Goal: Information Seeking & Learning: Find specific fact

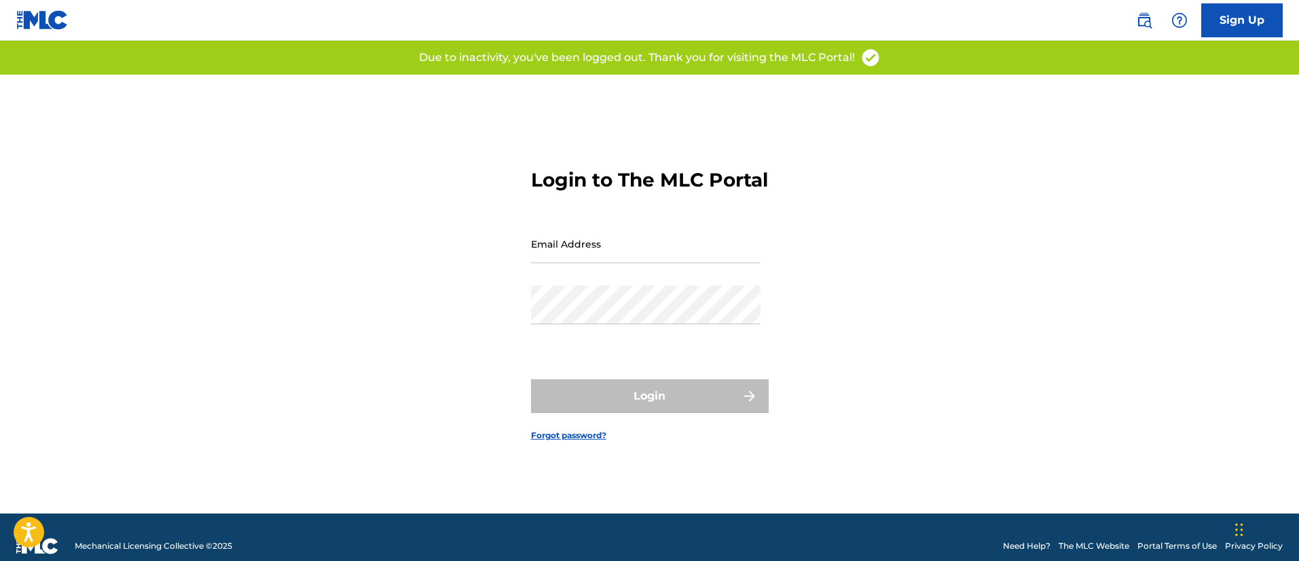
click at [1149, 31] on link at bounding box center [1143, 20] width 27 height 27
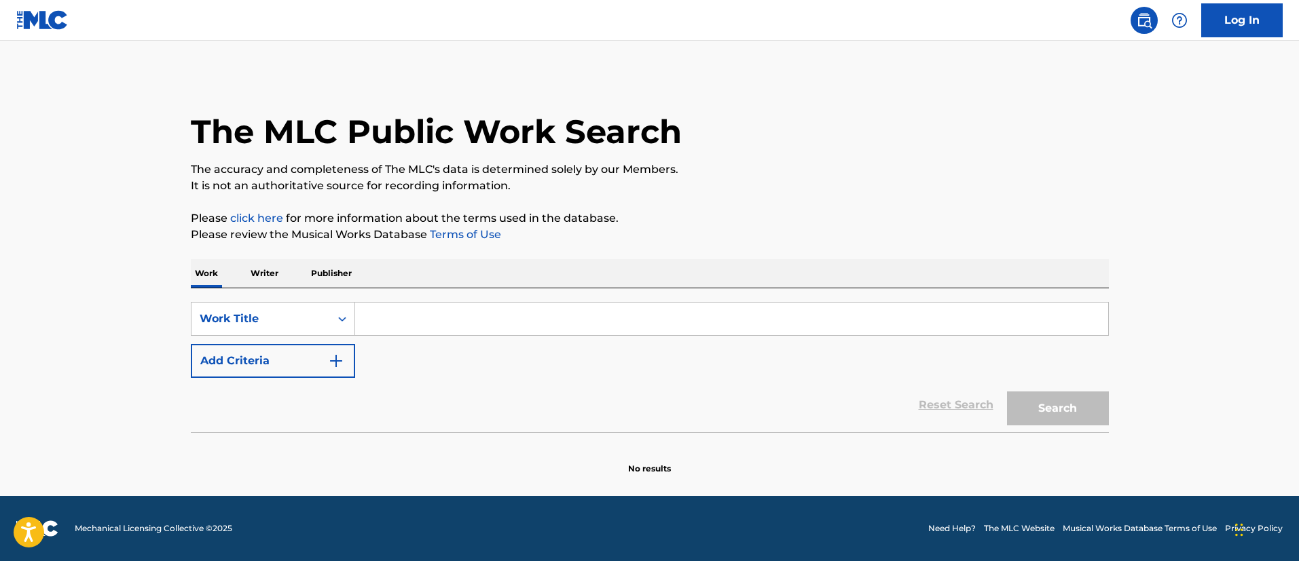
click at [290, 299] on div "SearchWithCriteriab12710dd-1705-4978-b83a-f9f66bce2310 Work Title Add Criteria …" at bounding box center [650, 361] width 918 height 144
click at [279, 330] on div "Work Title" at bounding box center [260, 319] width 138 height 26
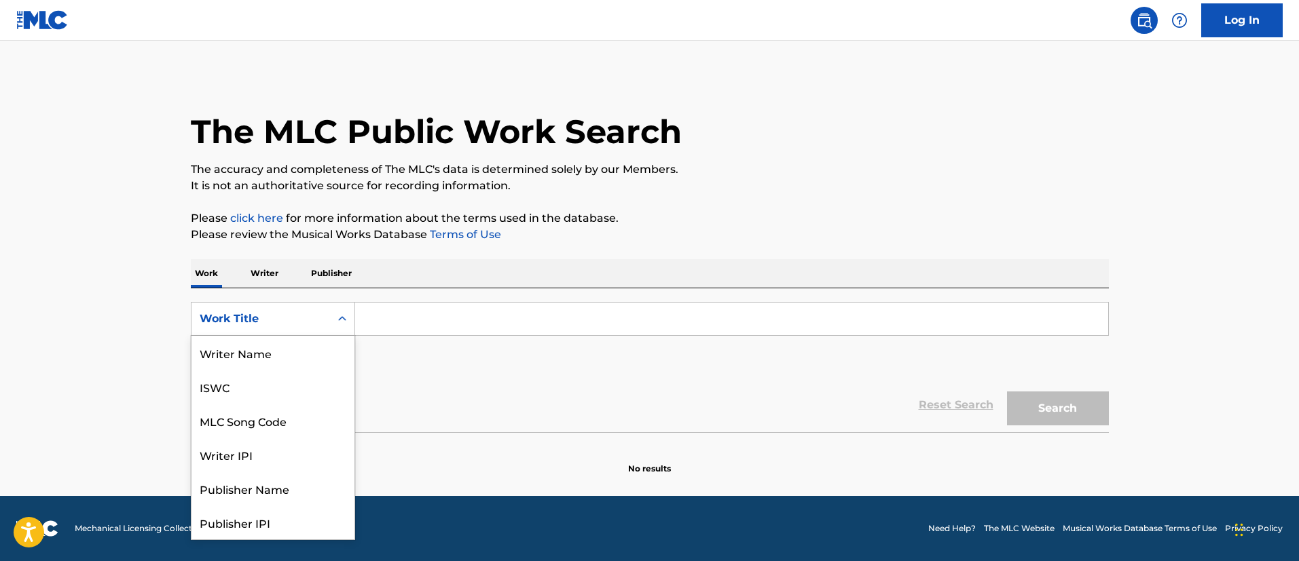
scroll to position [68, 0]
click at [276, 350] on div "MLC Song Code" at bounding box center [272, 353] width 163 height 34
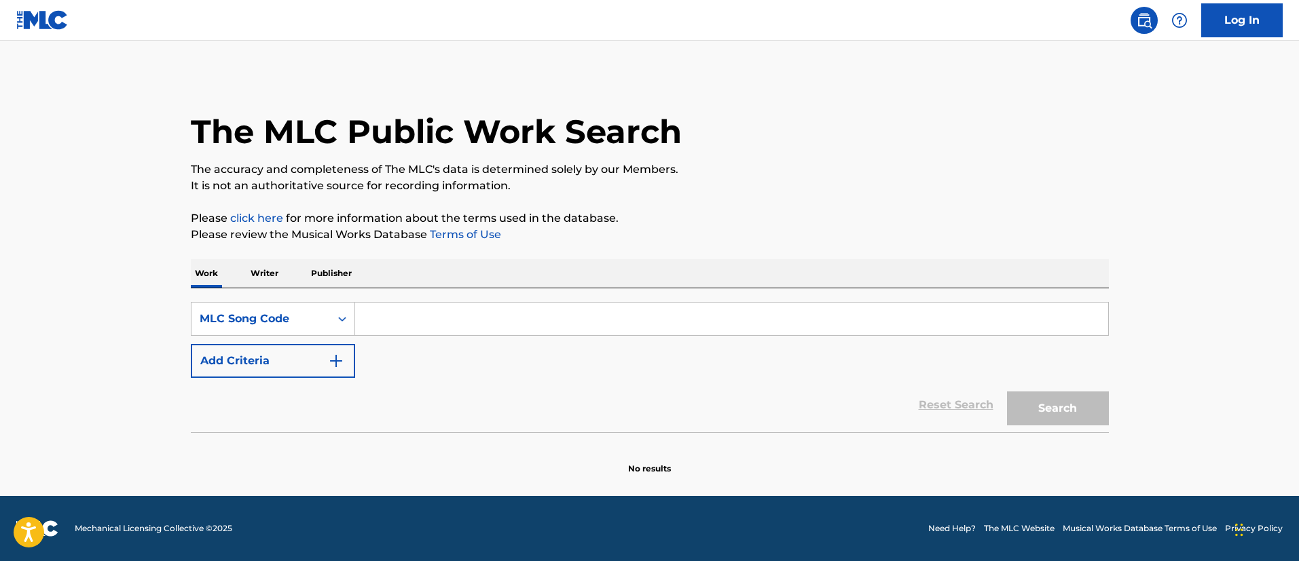
click at [401, 309] on input "Search Form" at bounding box center [731, 319] width 753 height 33
paste input "TVF37M"
type input "TVF37M"
click at [1007, 392] on button "Search" at bounding box center [1058, 409] width 102 height 34
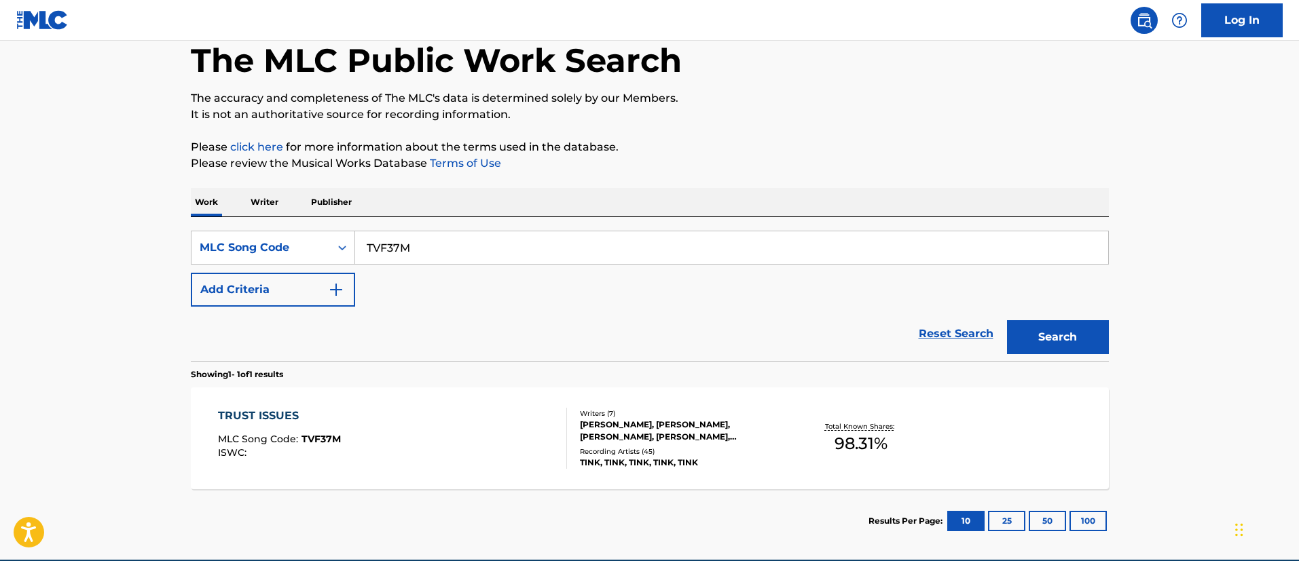
scroll to position [135, 0]
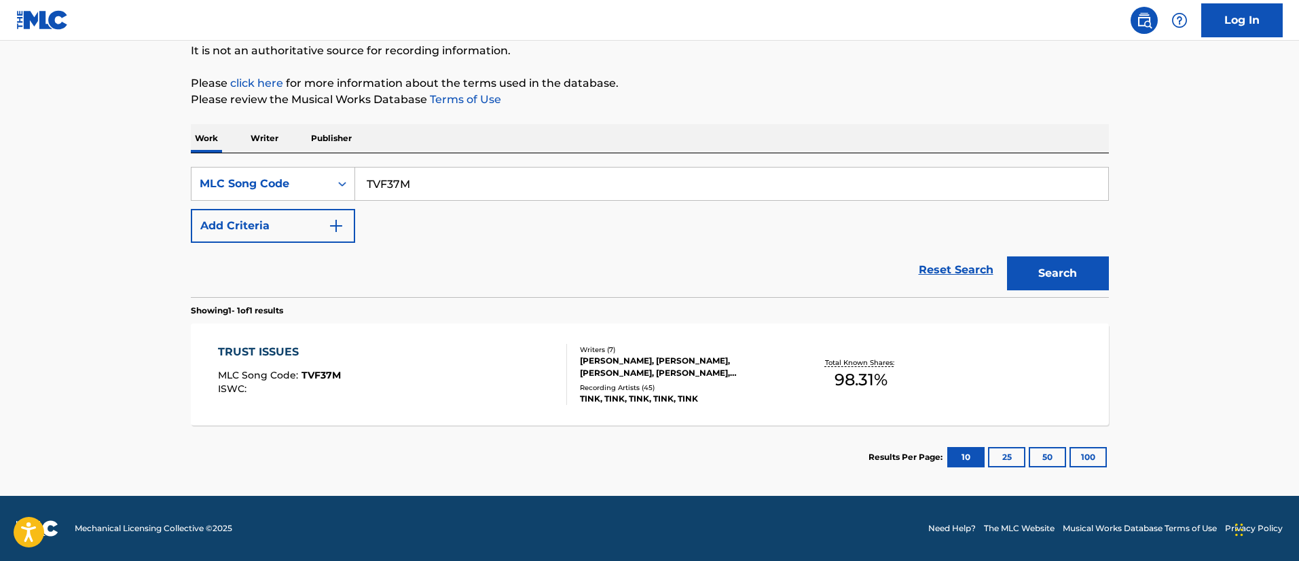
click at [419, 392] on div "TRUST ISSUES MLC Song Code : TVF37M ISWC :" at bounding box center [392, 374] width 349 height 61
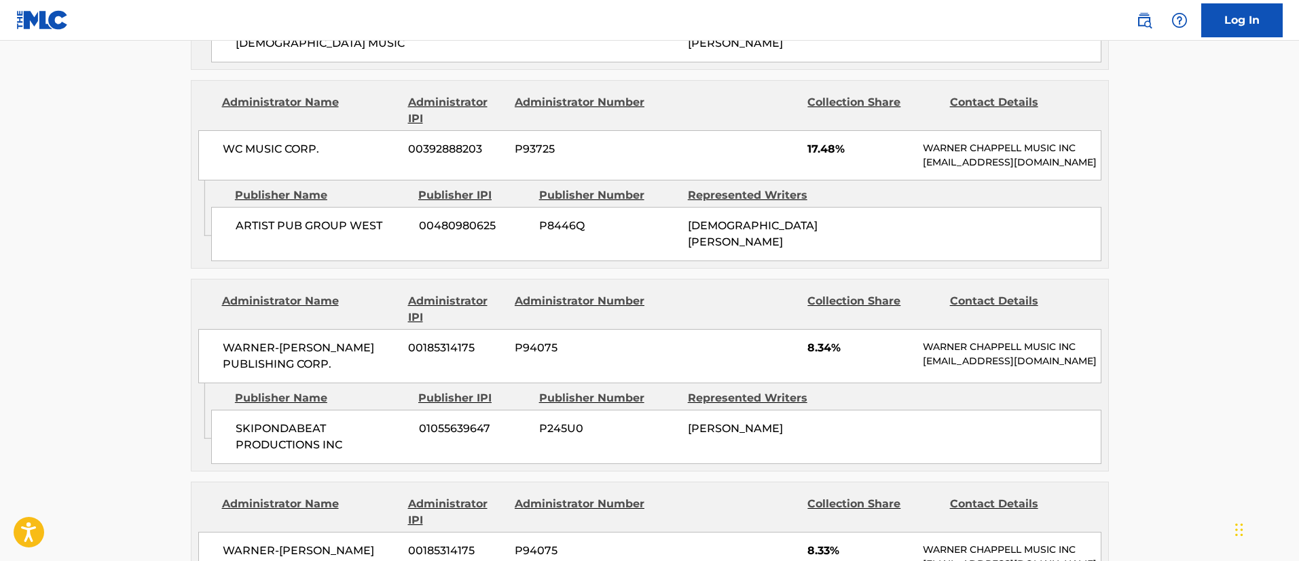
scroll to position [815, 0]
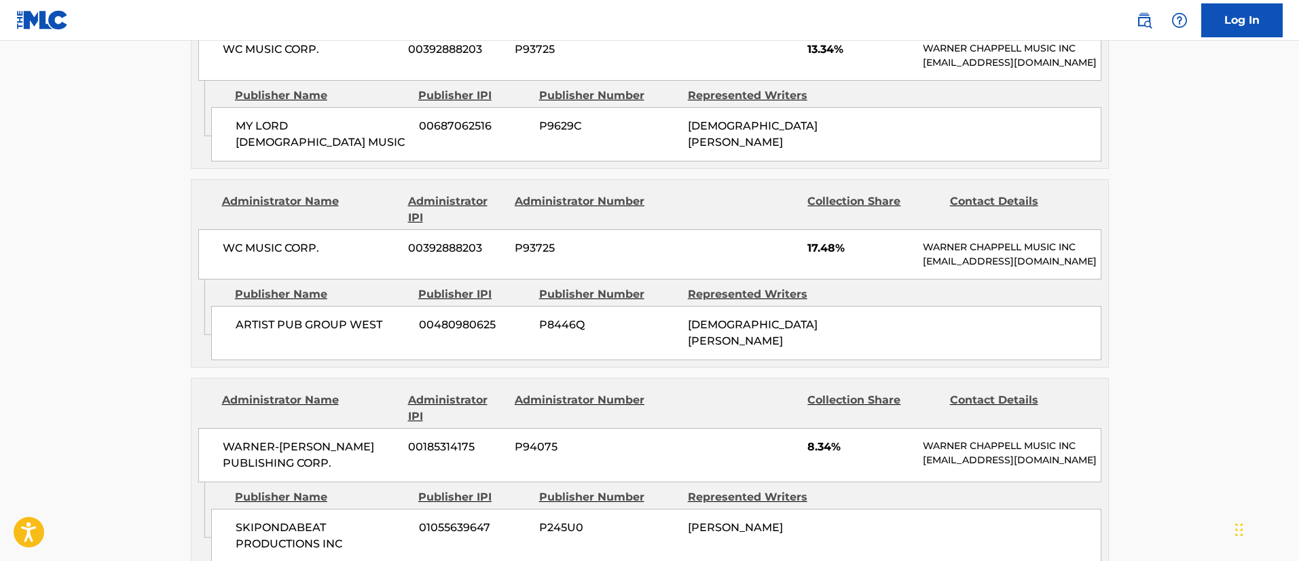
click at [1262, 16] on link "Log In" at bounding box center [1241, 20] width 81 height 34
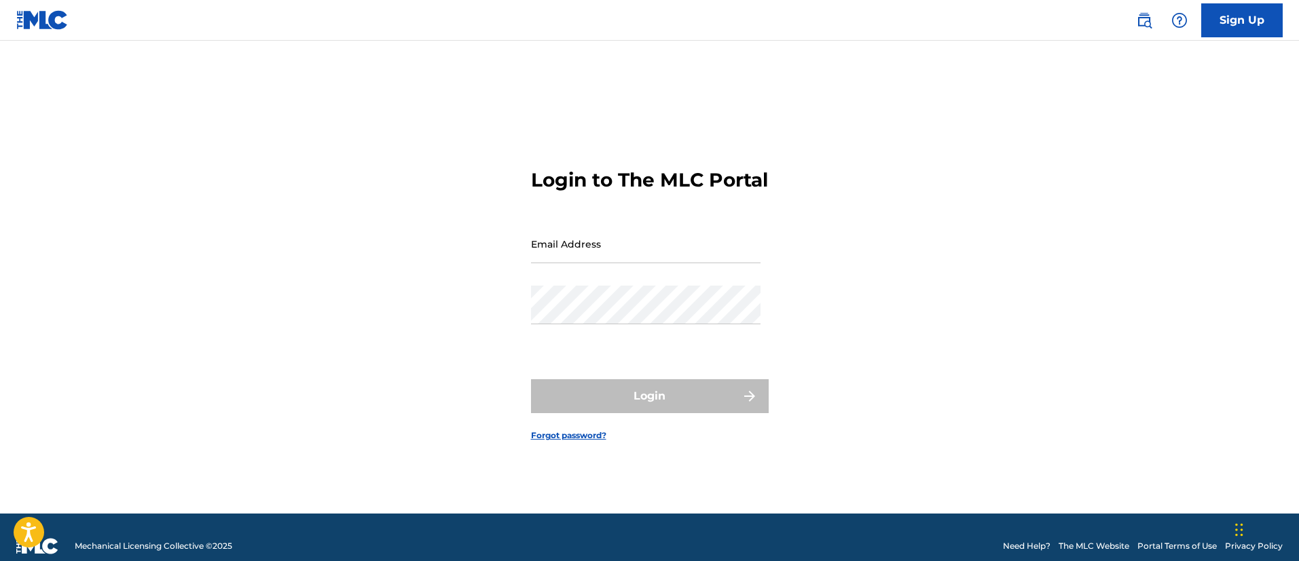
scroll to position [18, 0]
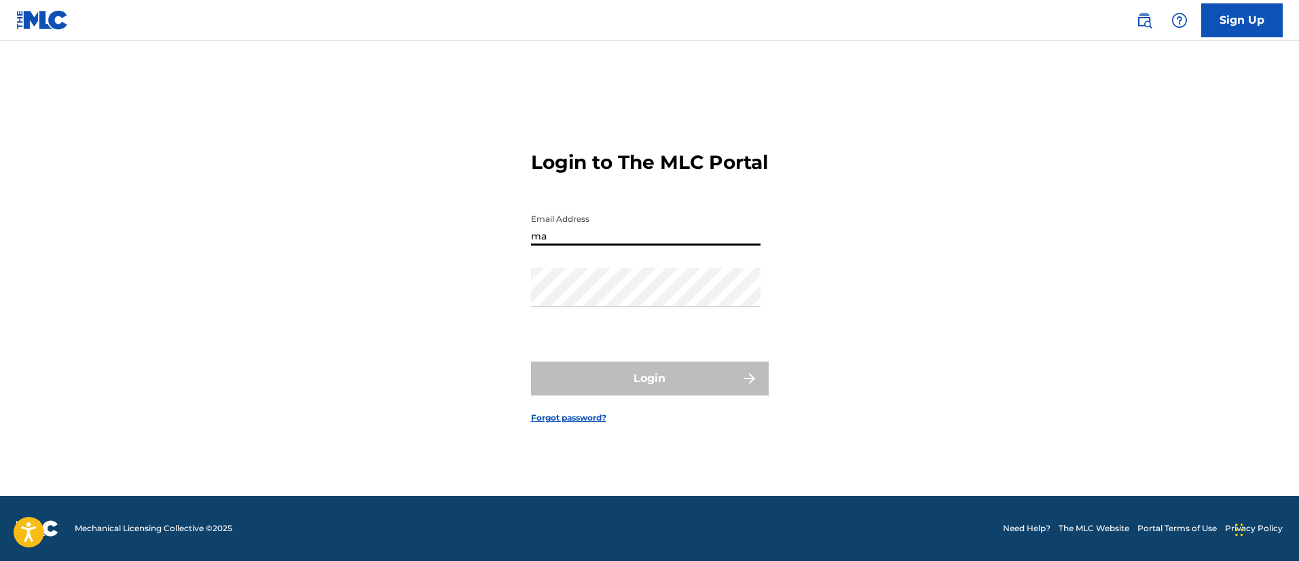
type input "[PERSON_NAME][EMAIL_ADDRESS][PERSON_NAME][DOMAIN_NAME]"
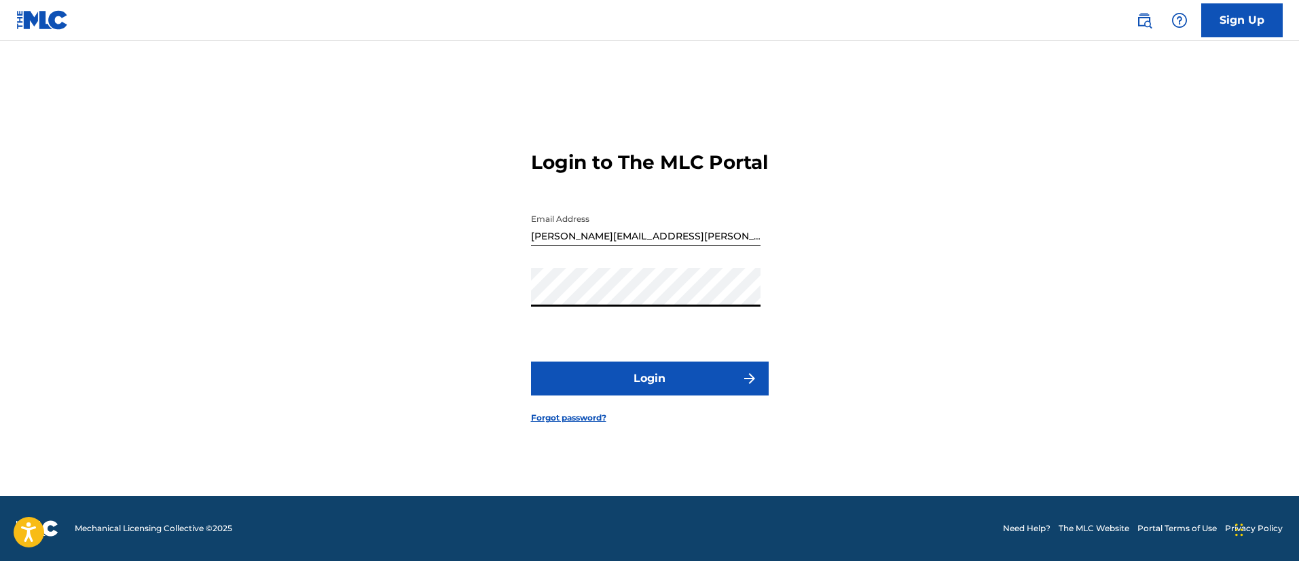
click at [531, 362] on button "Login" at bounding box center [650, 379] width 238 height 34
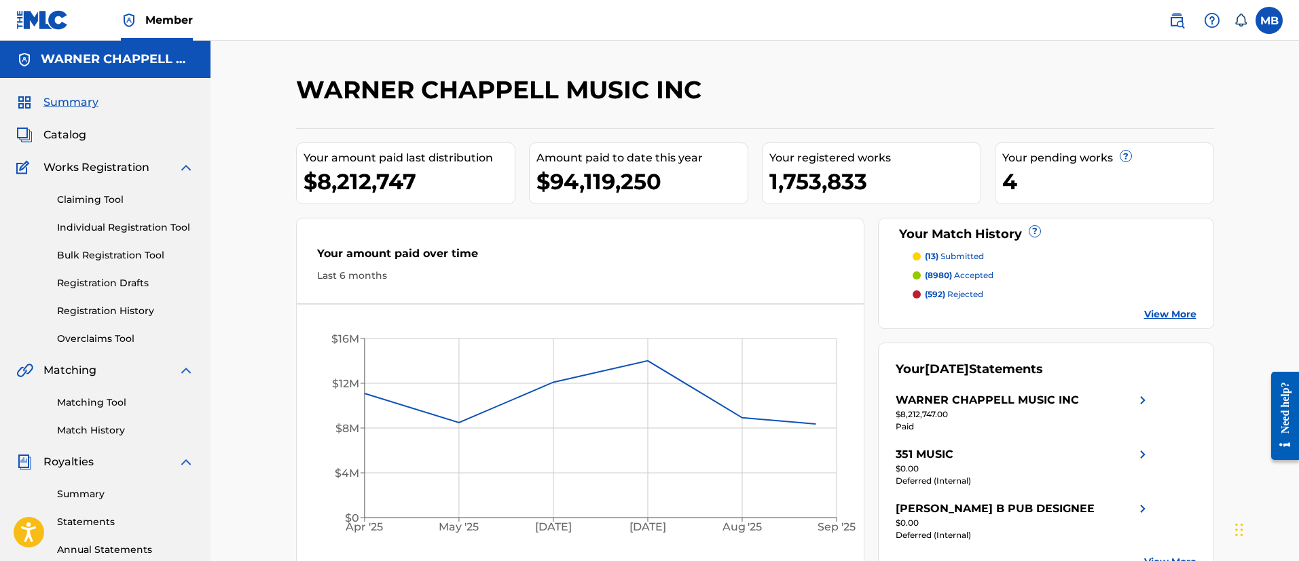
click at [83, 408] on link "Matching Tool" at bounding box center [125, 403] width 137 height 14
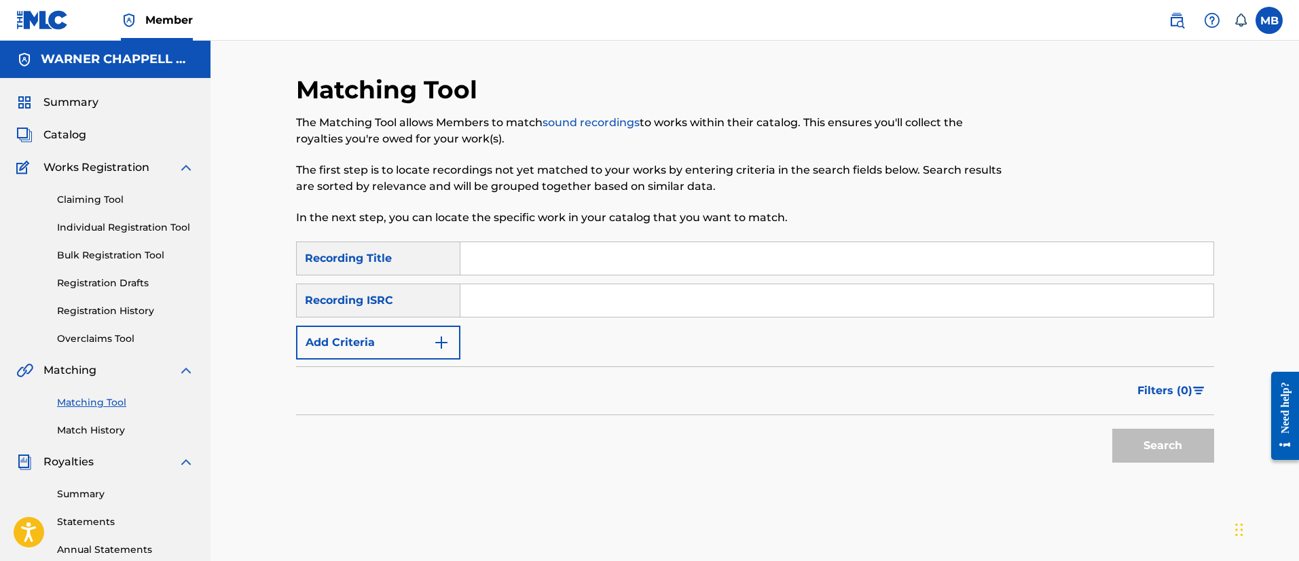
click at [72, 139] on span "Catalog" at bounding box center [64, 135] width 43 height 16
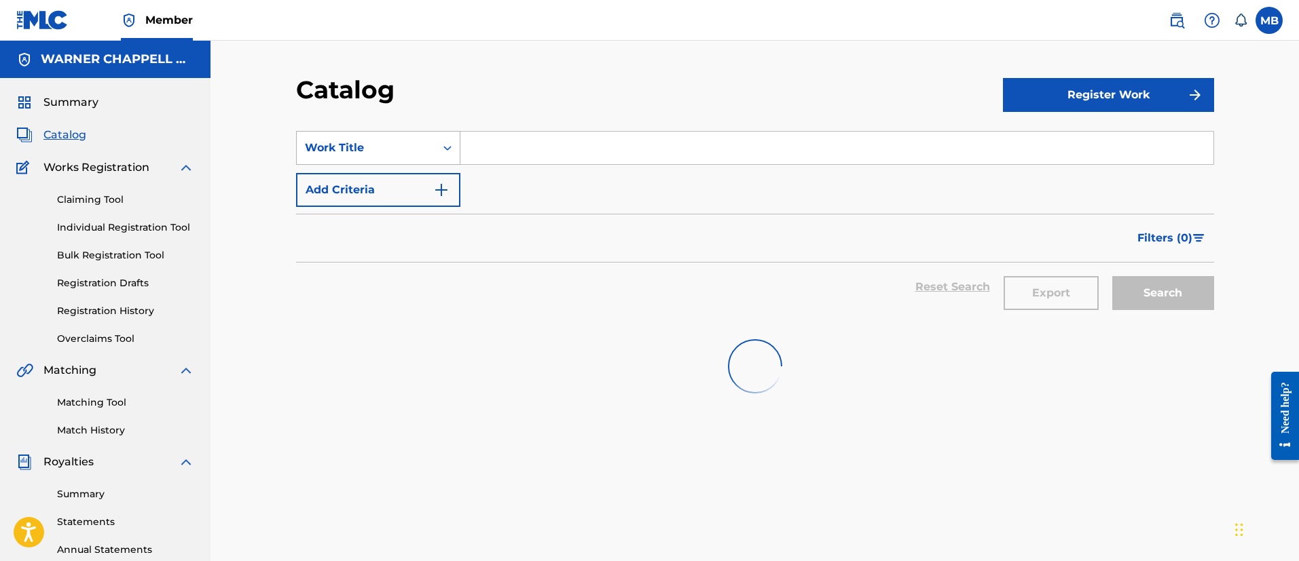
click at [373, 150] on div "Work Title" at bounding box center [366, 148] width 122 height 16
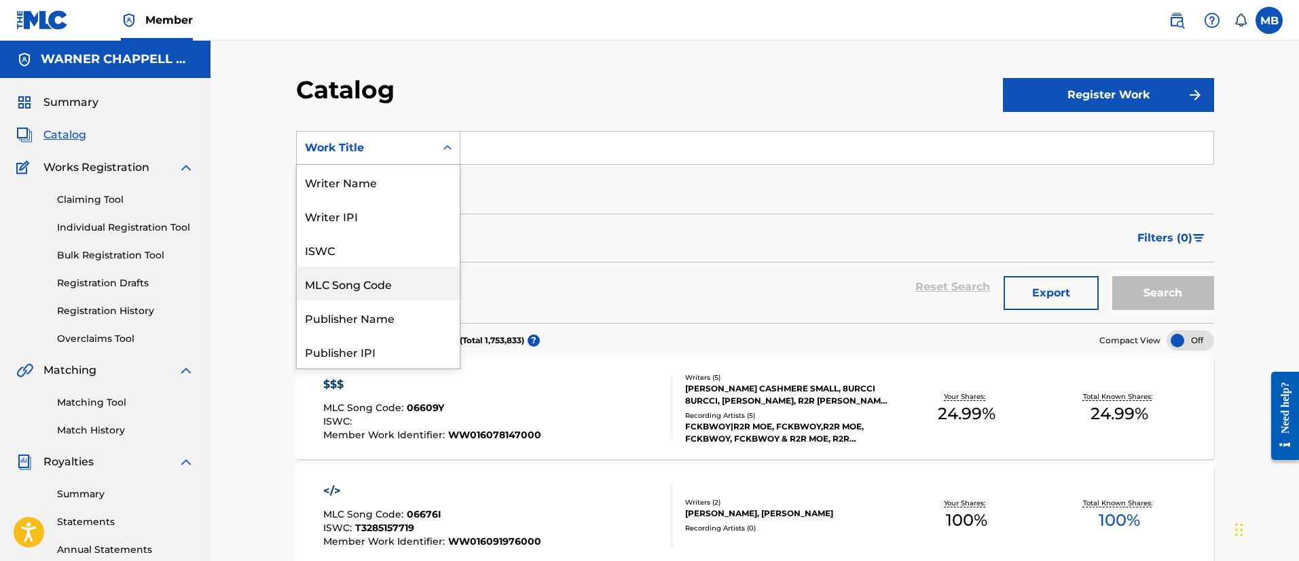
drag, startPoint x: 347, startPoint y: 279, endPoint x: 447, endPoint y: 195, distance: 130.6
click at [347, 280] on div "MLC Song Code" at bounding box center [378, 284] width 163 height 34
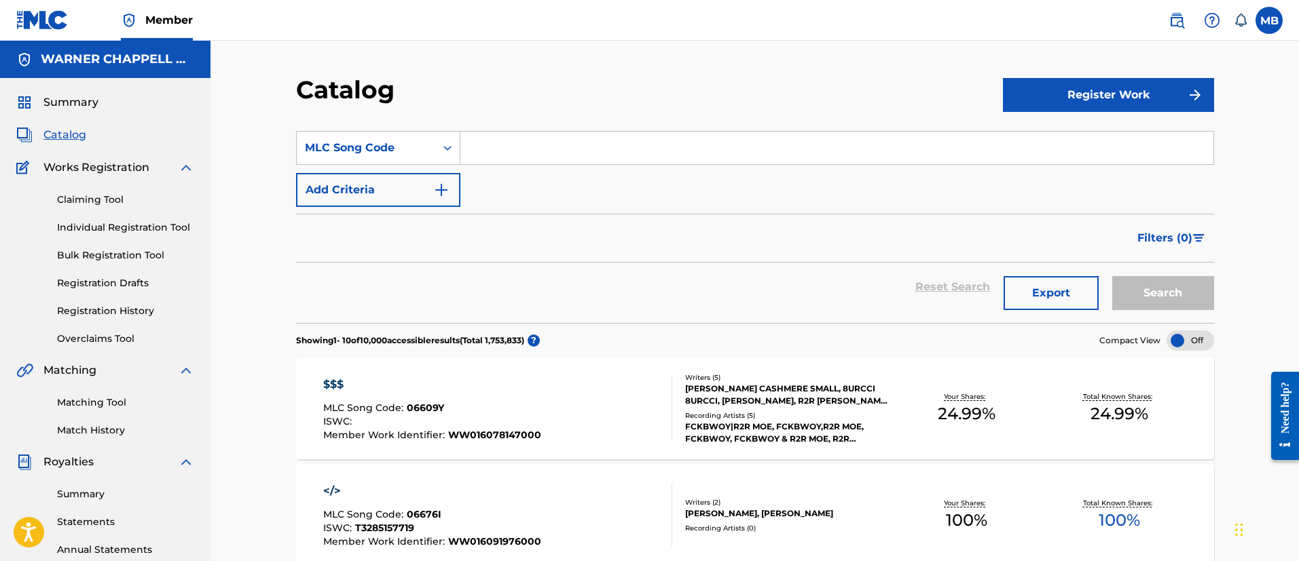
click at [582, 144] on input "Search Form" at bounding box center [836, 148] width 753 height 33
paste input "TVF37M"
type input "TVF37M"
click at [1112, 276] on button "Search" at bounding box center [1163, 293] width 102 height 34
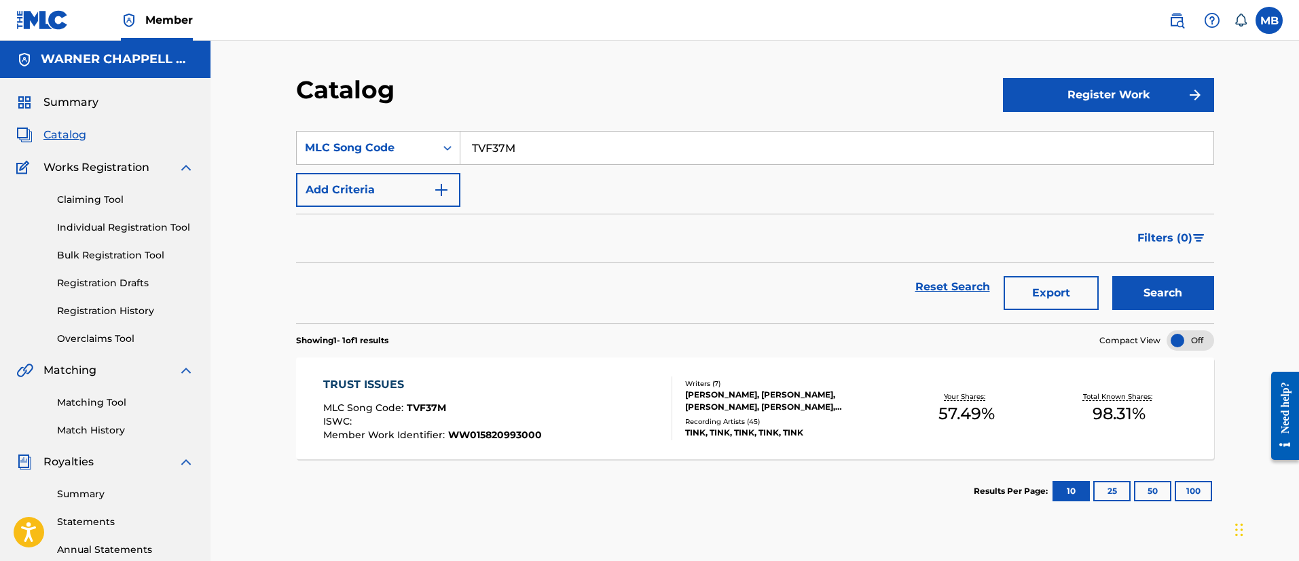
click at [500, 363] on div "TRUST ISSUES MLC Song Code : TVF37M ISWC : Member Work Identifier : WW015820993…" at bounding box center [755, 409] width 918 height 102
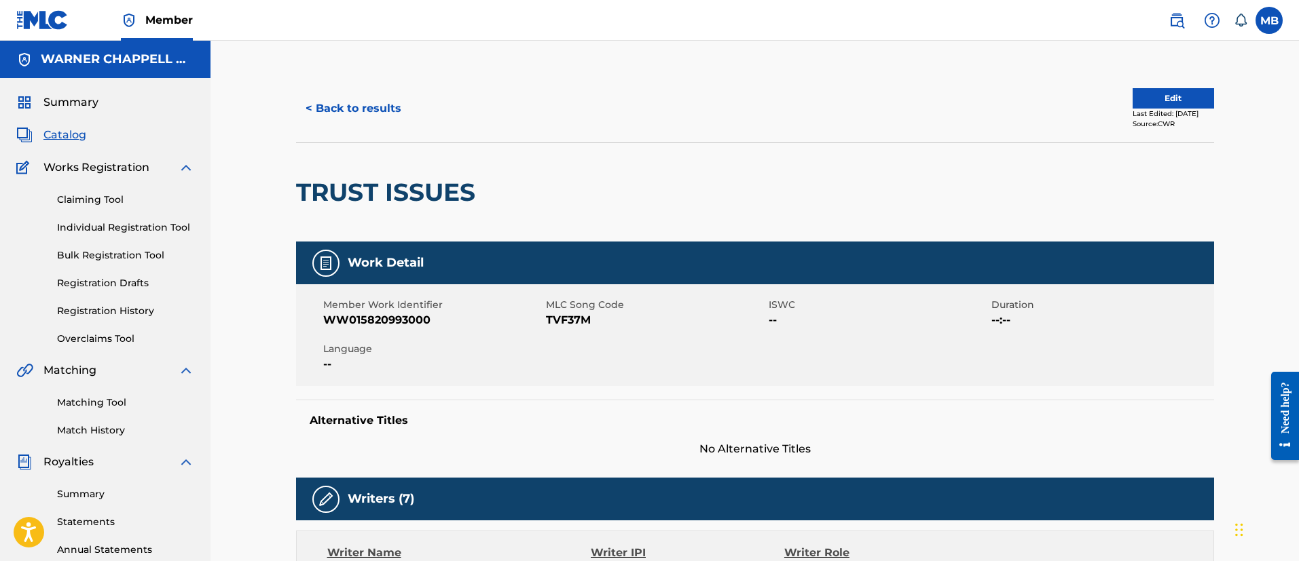
click at [1170, 15] on img at bounding box center [1176, 20] width 16 height 16
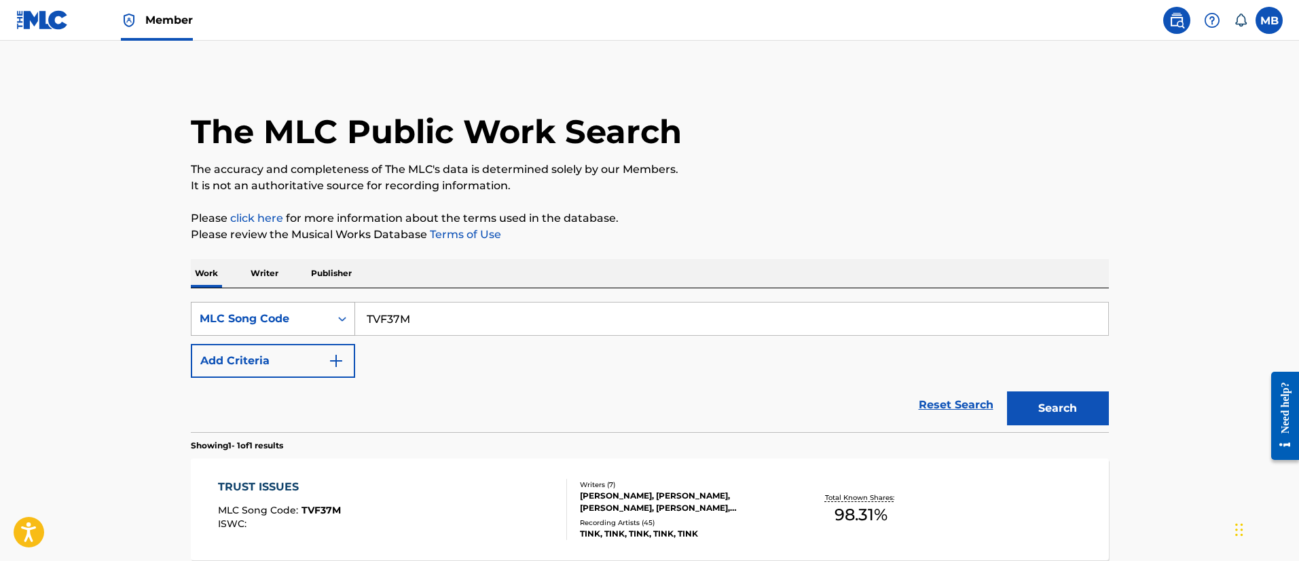
click at [303, 306] on div "MLC Song Code" at bounding box center [260, 319] width 138 height 26
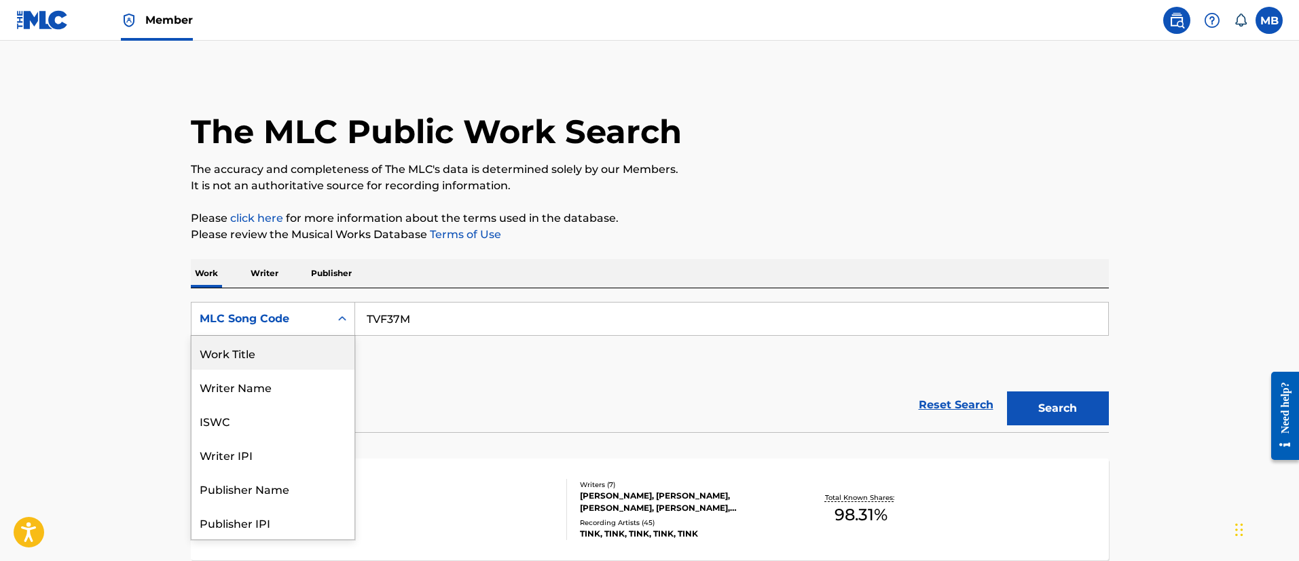
click at [279, 343] on div "Work Title" at bounding box center [272, 353] width 163 height 34
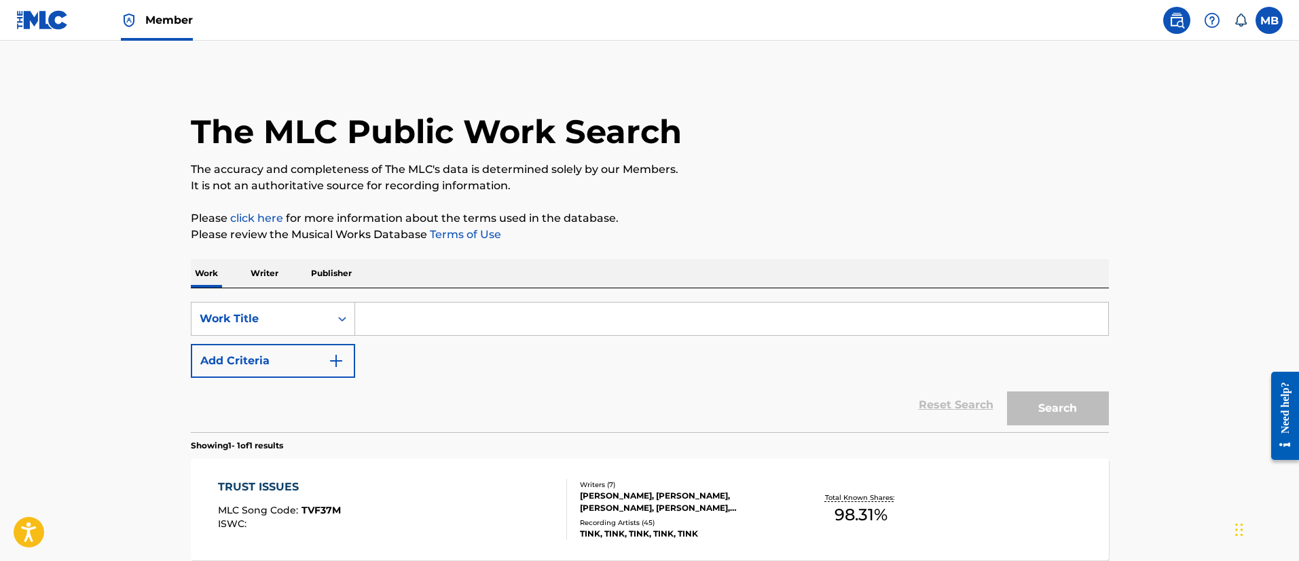
click at [410, 312] on input "Search Form" at bounding box center [731, 319] width 753 height 33
paste input "SUICIDE DOORS"
type input "SUICIDE DOORS"
click at [257, 354] on button "Add Criteria" at bounding box center [273, 361] width 164 height 34
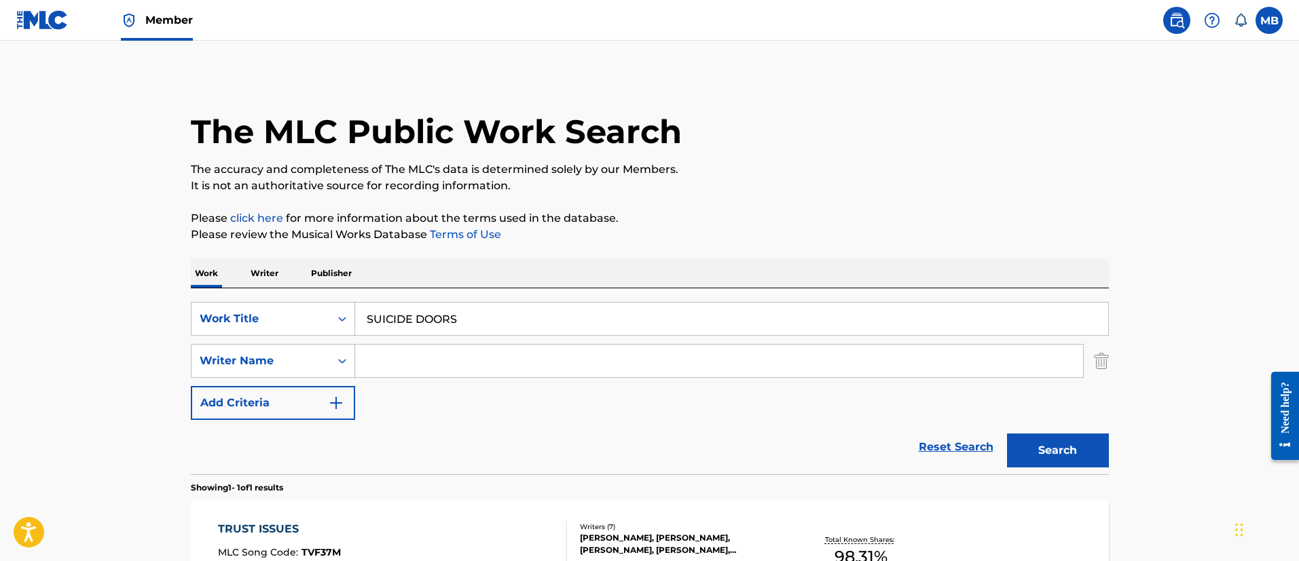
click at [395, 360] on input "Search Form" at bounding box center [719, 361] width 728 height 33
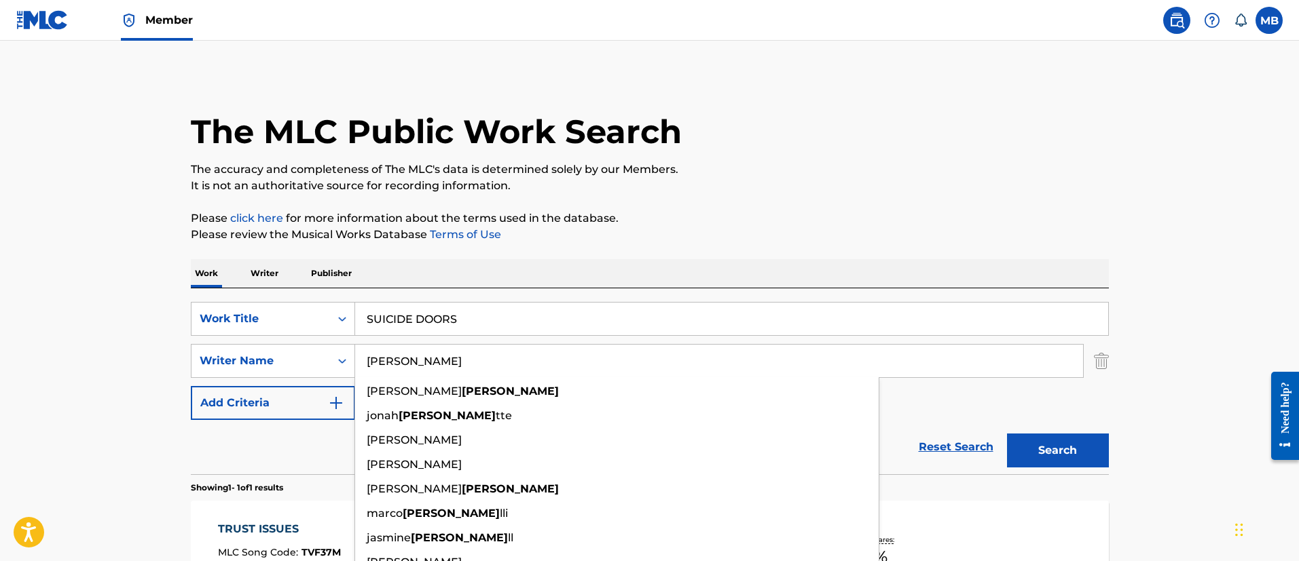
type input "[PERSON_NAME]"
click at [1007, 434] on button "Search" at bounding box center [1058, 451] width 102 height 34
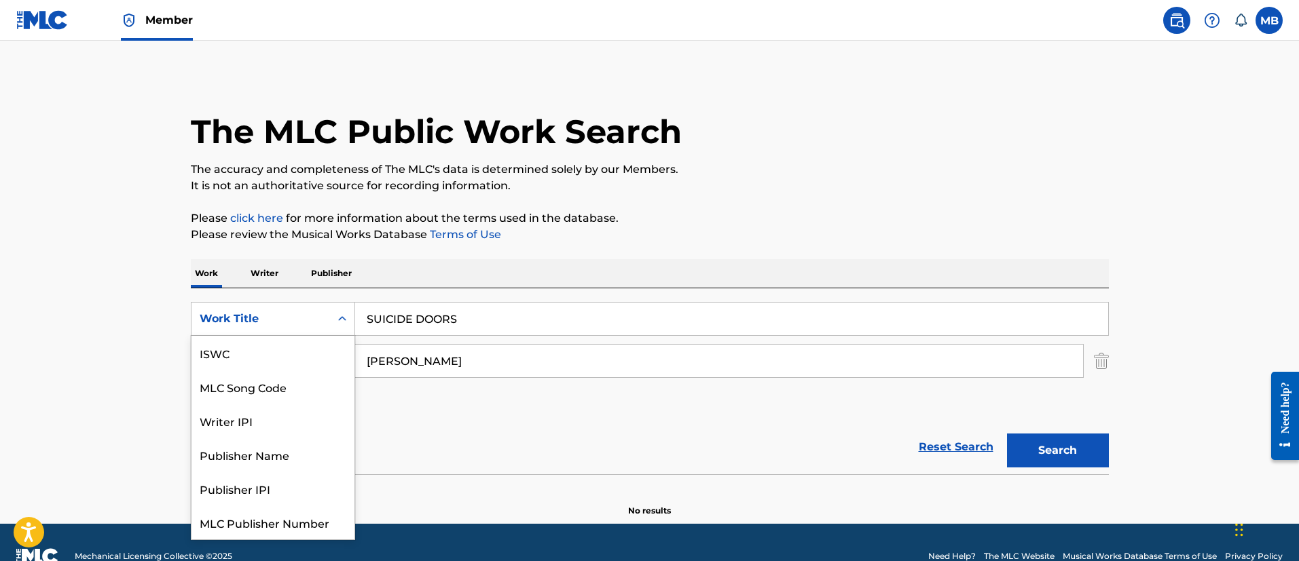
click at [325, 313] on div "Work Title" at bounding box center [260, 319] width 138 height 26
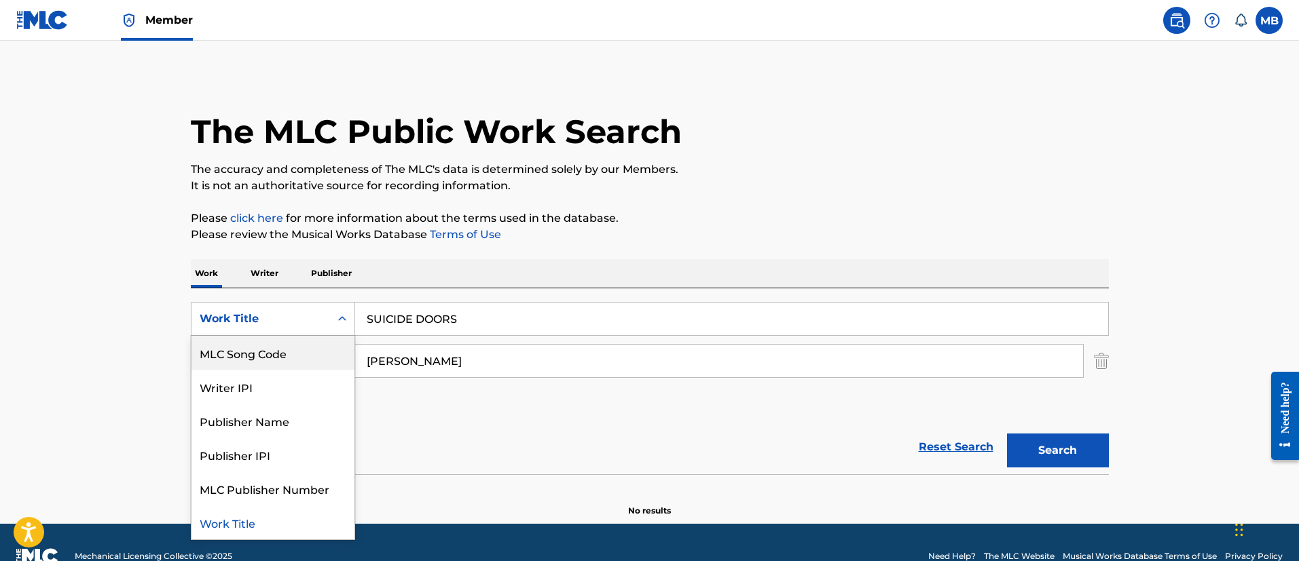
click at [291, 362] on div "MLC Song Code" at bounding box center [272, 353] width 163 height 34
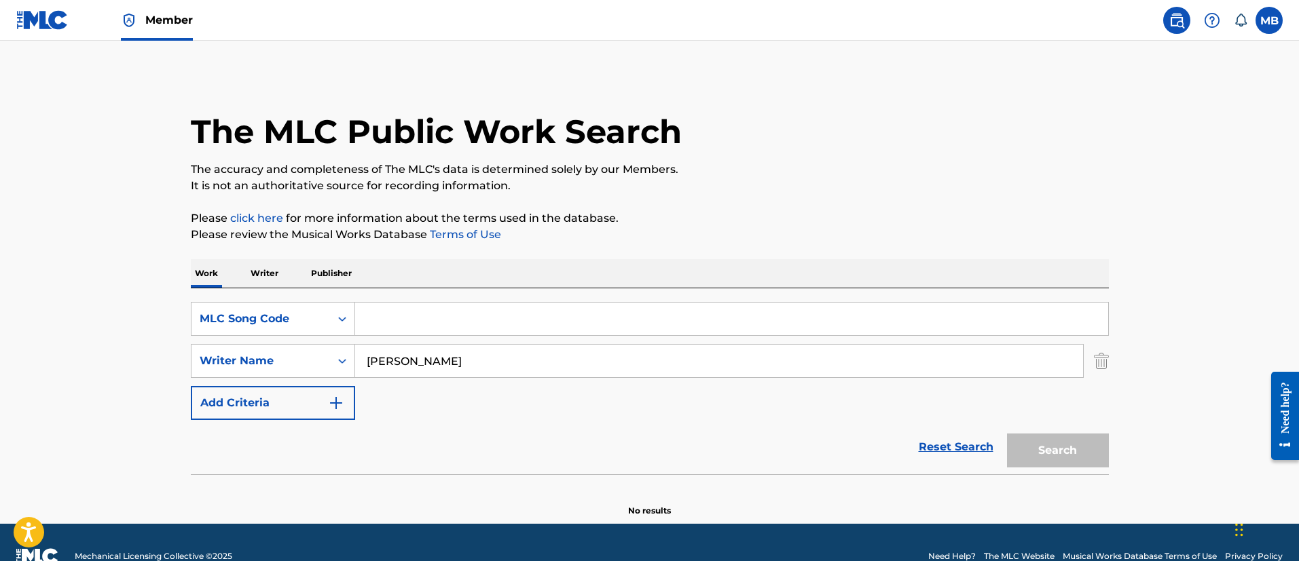
click at [444, 326] on input "Search Form" at bounding box center [731, 319] width 753 height 33
paste input "TX5WG1"
type input "TX5WG1"
click at [1007, 434] on button "Search" at bounding box center [1058, 451] width 102 height 34
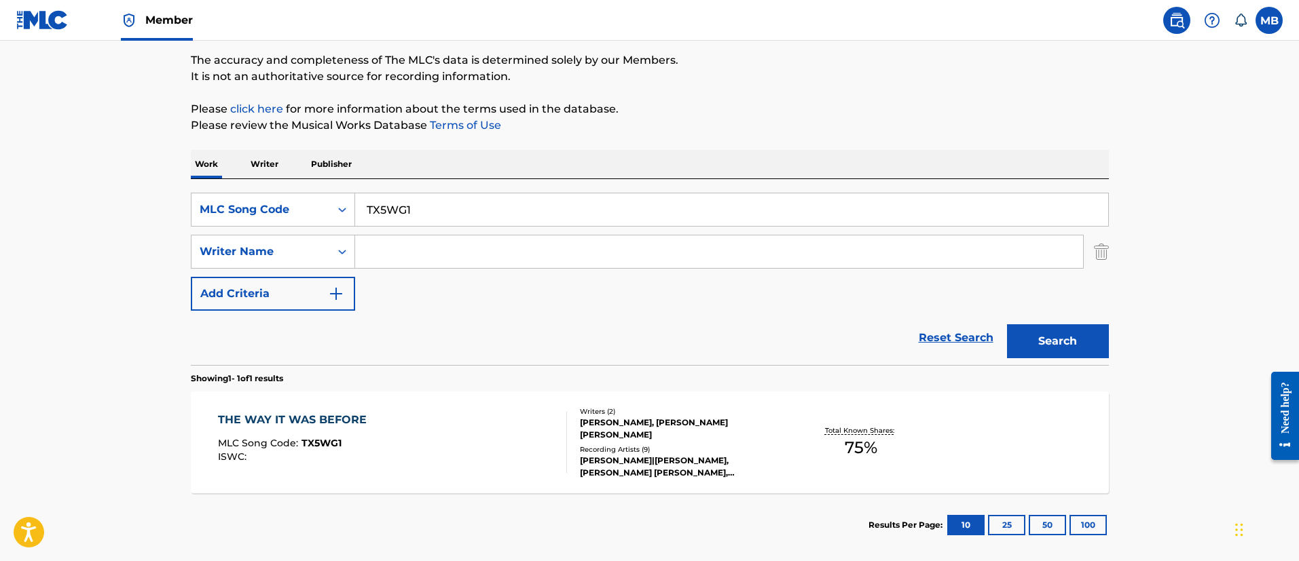
scroll to position [177, 0]
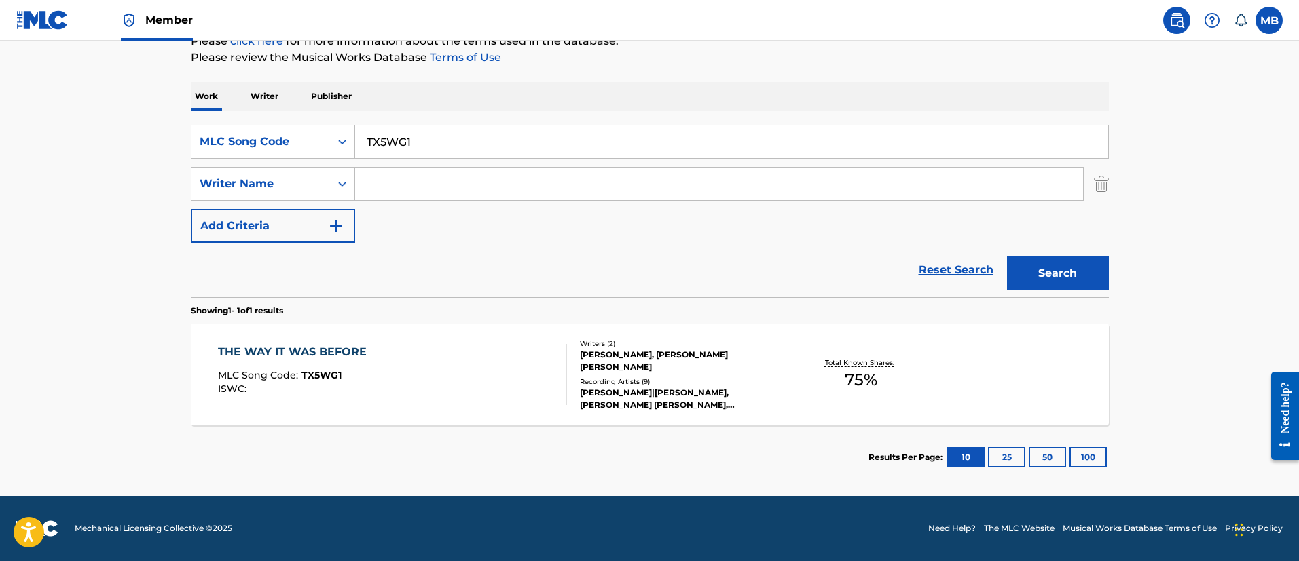
click at [445, 341] on div "THE WAY IT WAS BEFORE MLC Song Code : TX5WG1 ISWC : Writers ( 2 ) [PERSON_NAME]…" at bounding box center [650, 375] width 918 height 102
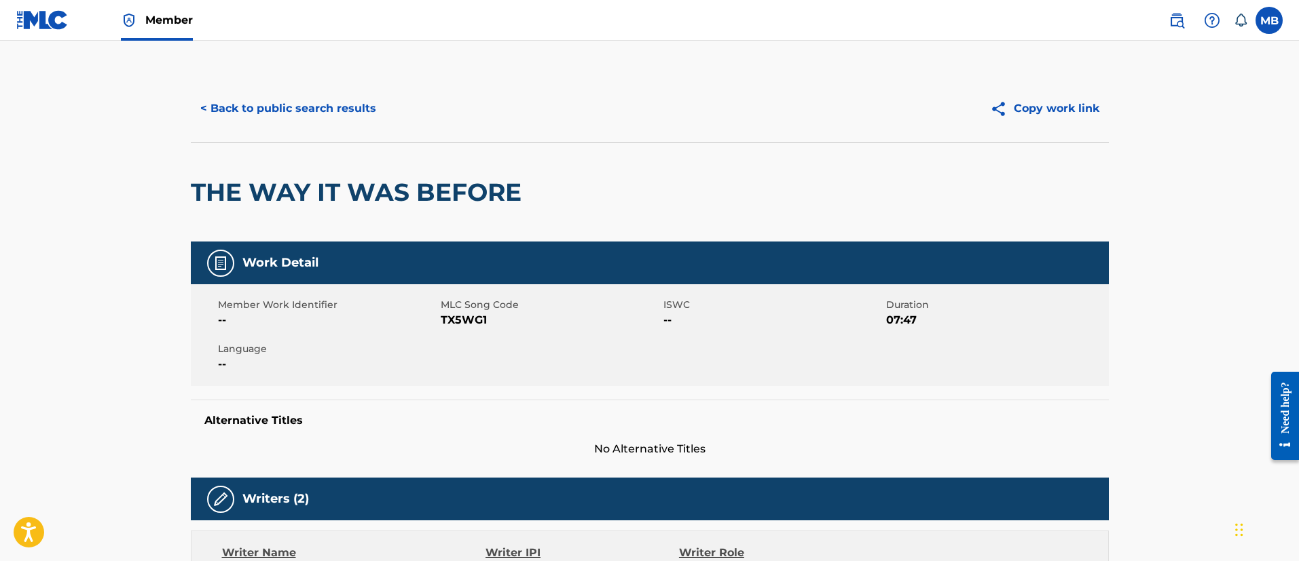
click at [291, 116] on button "< Back to public search results" at bounding box center [288, 109] width 195 height 34
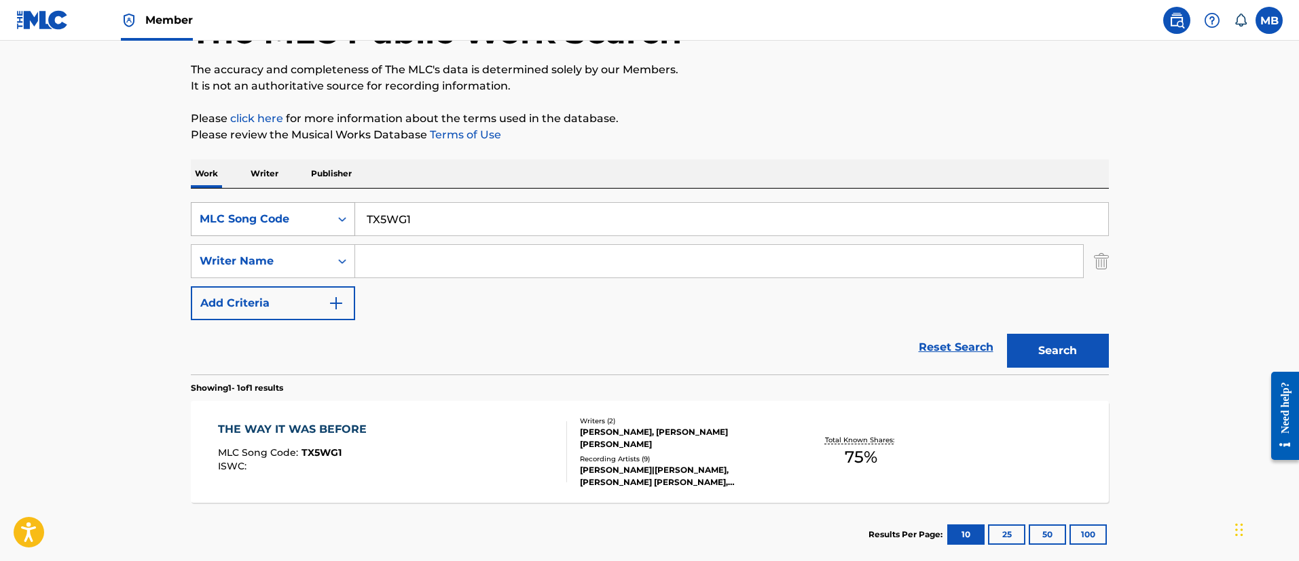
drag, startPoint x: 405, startPoint y: 220, endPoint x: 262, endPoint y: 223, distance: 143.3
click at [267, 223] on div "SearchWithCriteria74d0b7a9-2a32-4231-9930-3a351199fea1 MLC Song Code TX5WG1" at bounding box center [650, 219] width 918 height 34
paste input "BD89E1"
type input "B"
paste input "BD89E1"
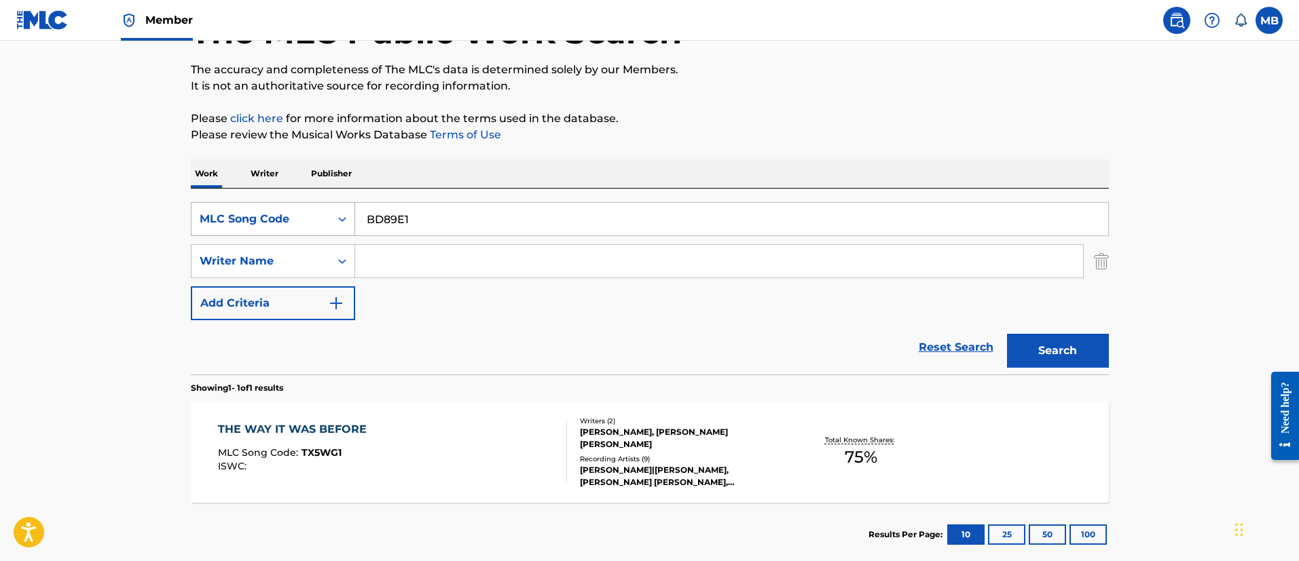
type input "BD89E1"
click at [1007, 334] on button "Search" at bounding box center [1058, 351] width 102 height 34
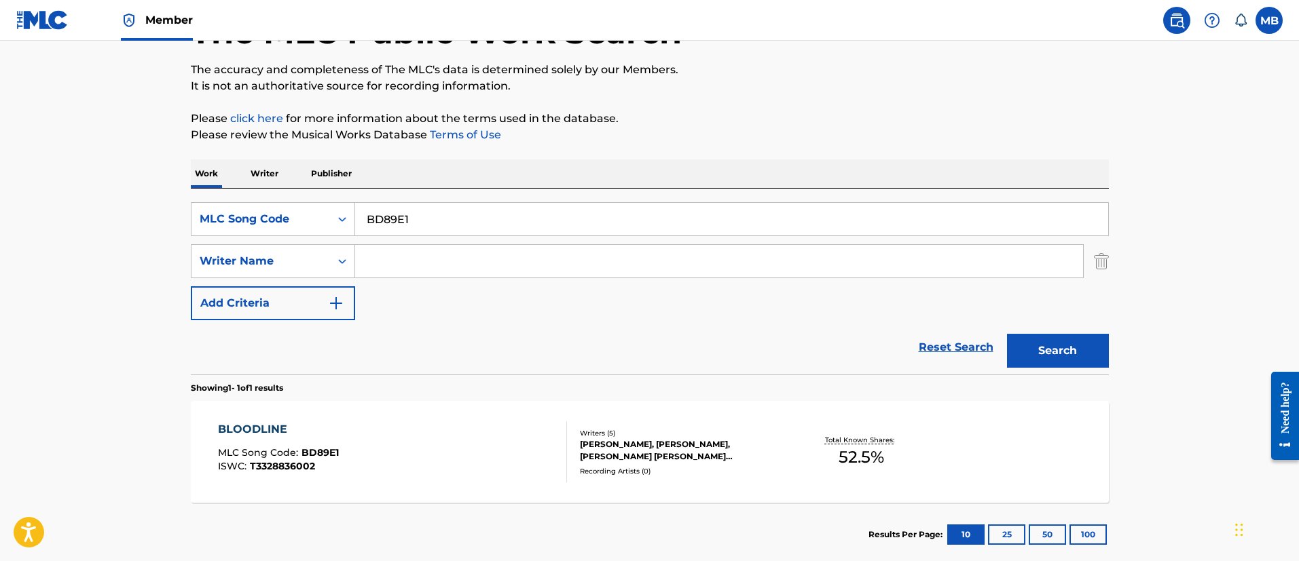
click at [462, 430] on div "BLOODLINE MLC Song Code : BD89E1 ISWC : T3328836002" at bounding box center [392, 452] width 349 height 61
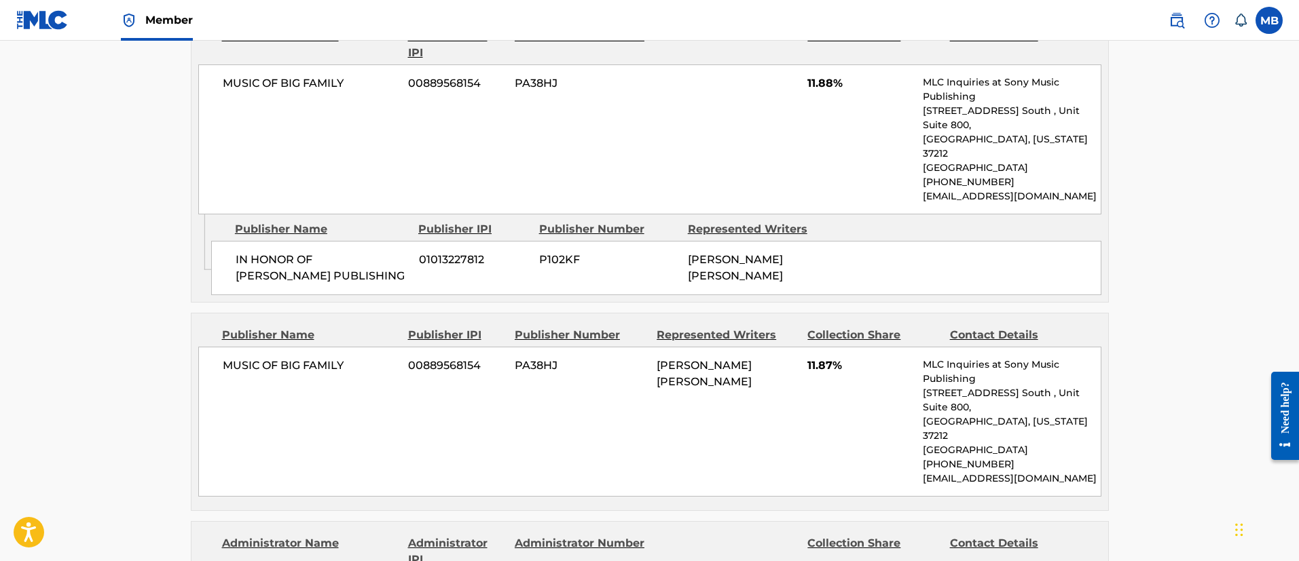
scroll to position [717, 0]
